Goal: Task Accomplishment & Management: Manage account settings

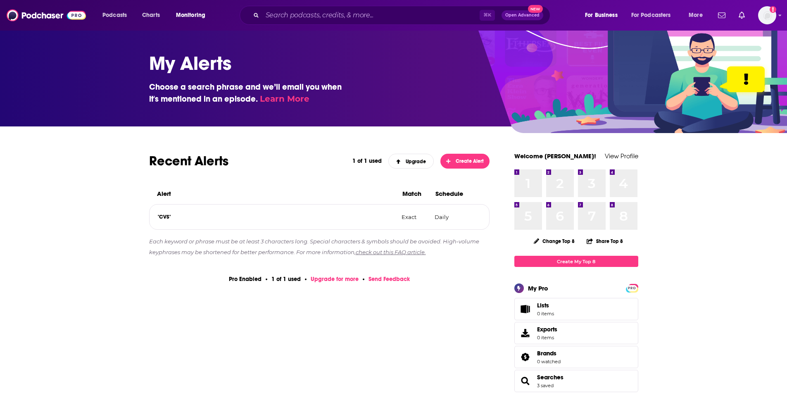
click at [467, 156] on button "Create Alert" at bounding box center [465, 161] width 50 height 15
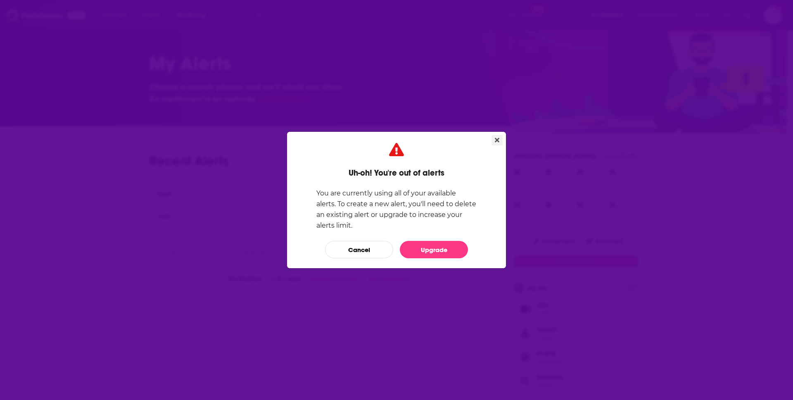
click at [496, 137] on icon "Close" at bounding box center [497, 140] width 5 height 7
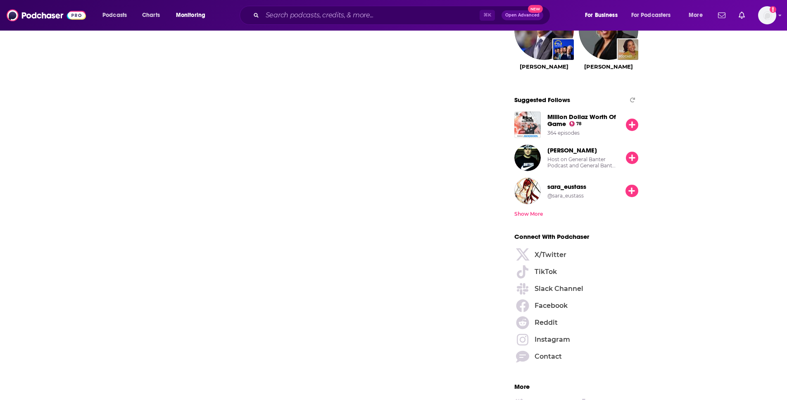
scroll to position [1197, 0]
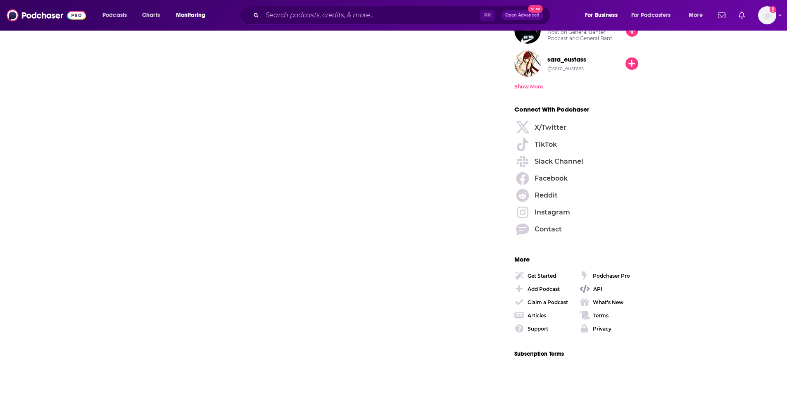
click at [589, 285] on icon at bounding box center [585, 289] width 10 height 8
drag, startPoint x: 571, startPoint y: 338, endPoint x: 570, endPoint y: 258, distance: 80.2
click at [570, 258] on div "More" at bounding box center [576, 263] width 124 height 15
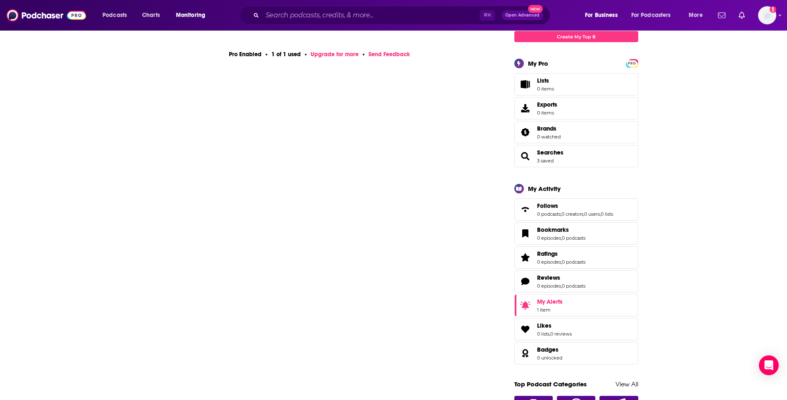
scroll to position [0, 0]
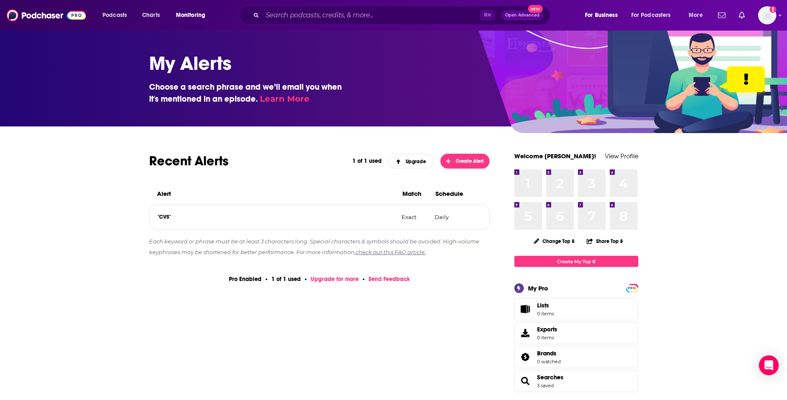
click at [266, 99] on link "Learn More" at bounding box center [285, 99] width 50 height 10
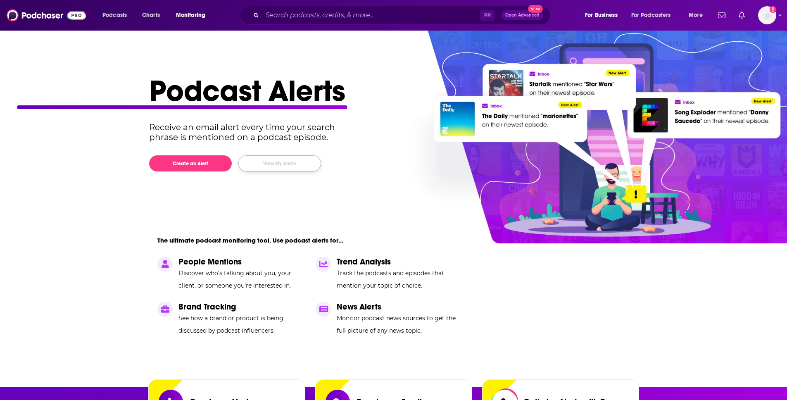
click at [273, 168] on button "View My Alerts" at bounding box center [279, 163] width 83 height 16
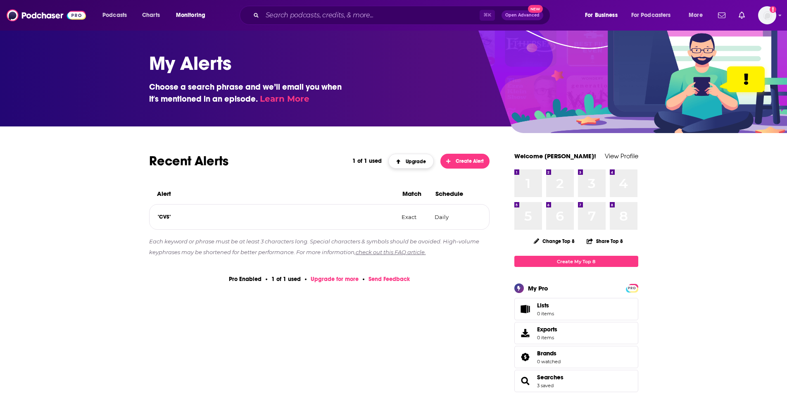
click at [406, 159] on span "Upgrade" at bounding box center [411, 162] width 30 height 6
click at [398, 165] on link "Upgrade" at bounding box center [410, 161] width 45 height 15
